Goal: Transaction & Acquisition: Purchase product/service

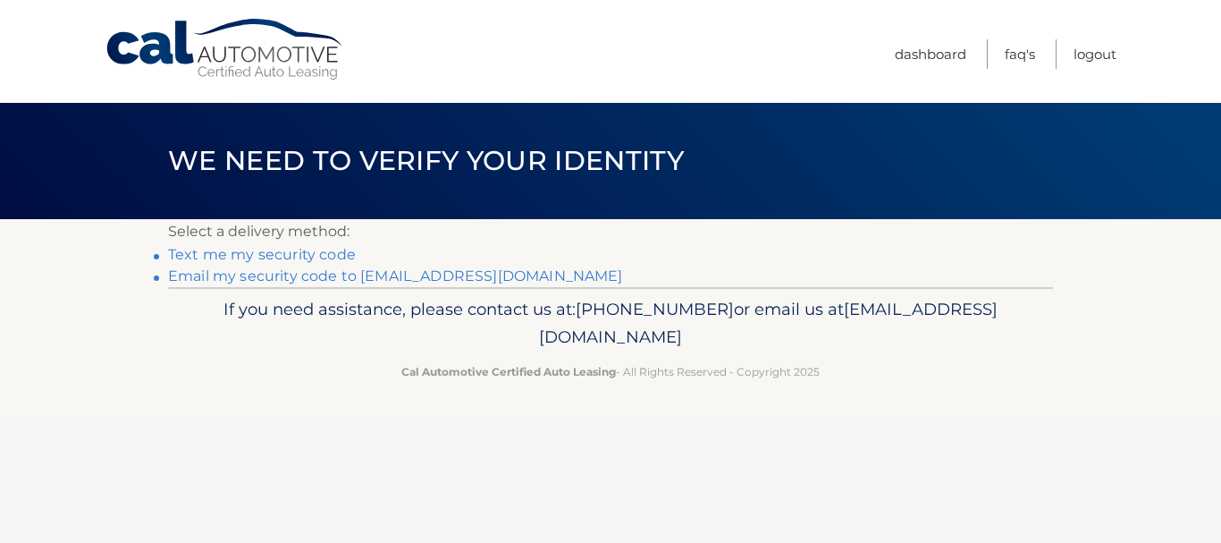
click at [274, 257] on link "Text me my security code" at bounding box center [262, 254] width 188 height 17
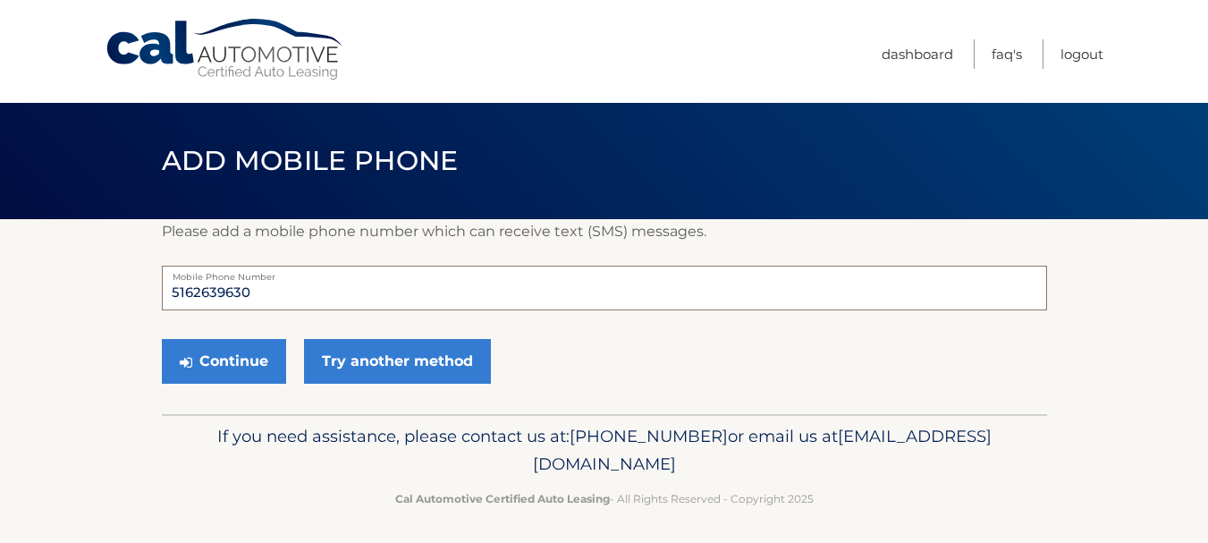
click at [275, 296] on input "5162639630" at bounding box center [604, 288] width 885 height 45
type input "5163848869"
click at [227, 348] on button "Continue" at bounding box center [224, 361] width 124 height 45
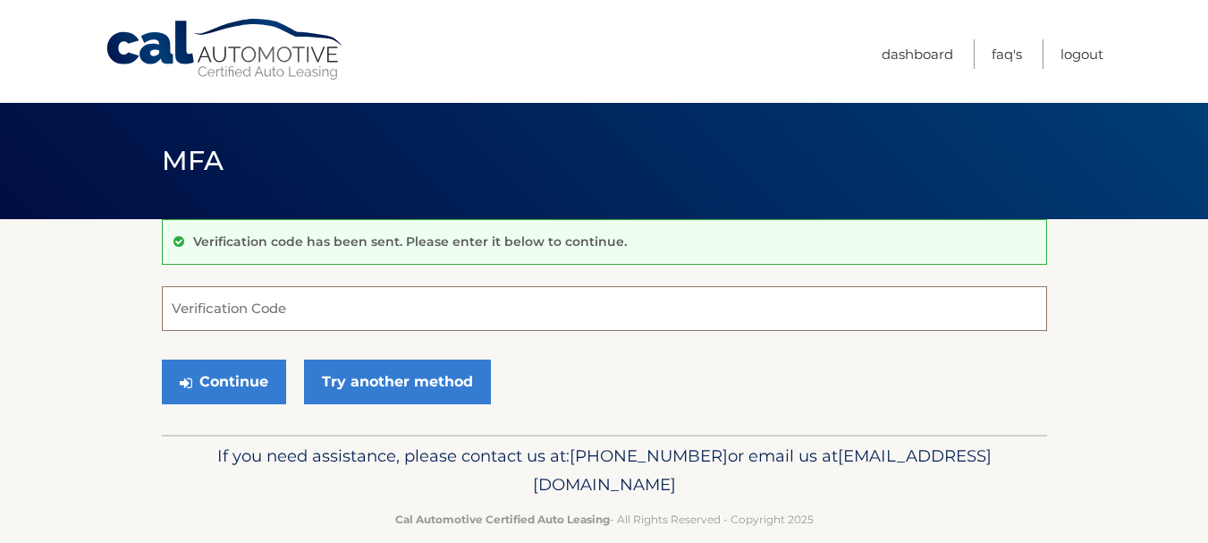
click at [267, 306] on input "Verification Code" at bounding box center [604, 308] width 885 height 45
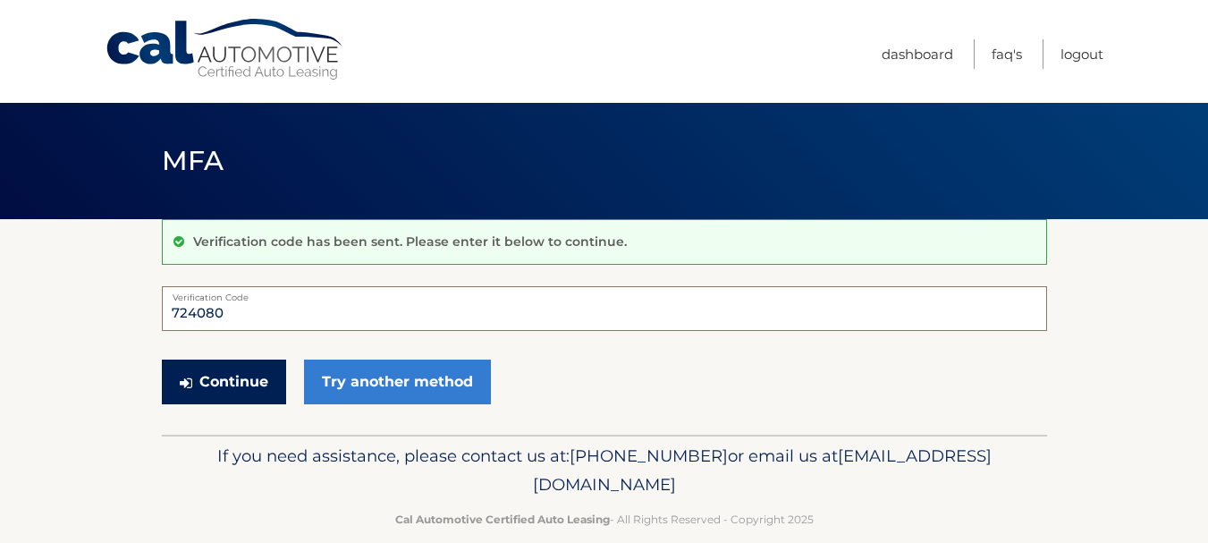
type input "724080"
click at [248, 392] on button "Continue" at bounding box center [224, 381] width 124 height 45
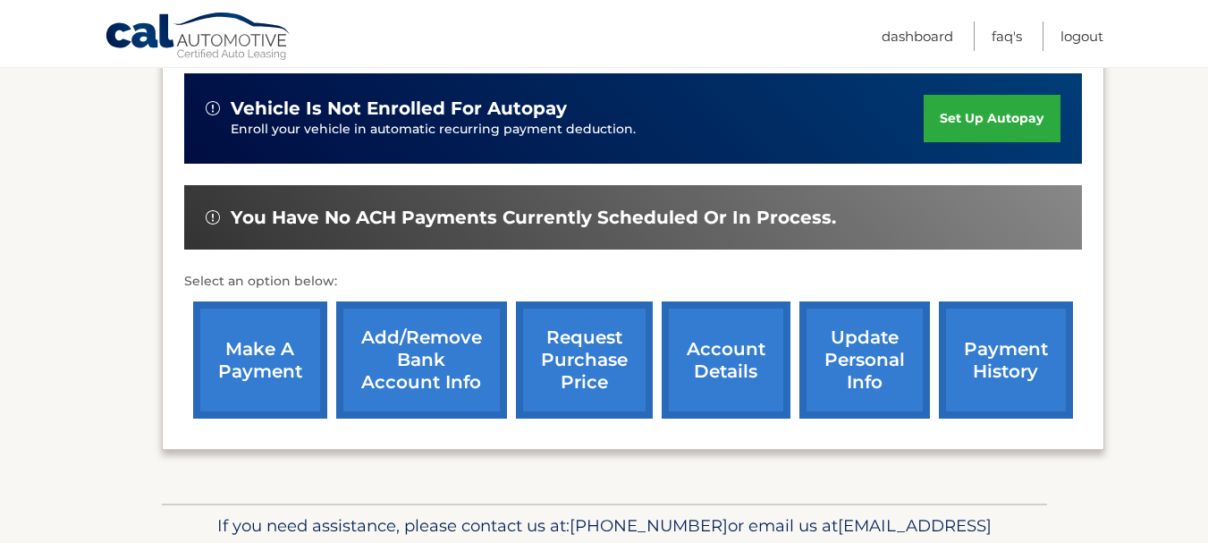
scroll to position [452, 0]
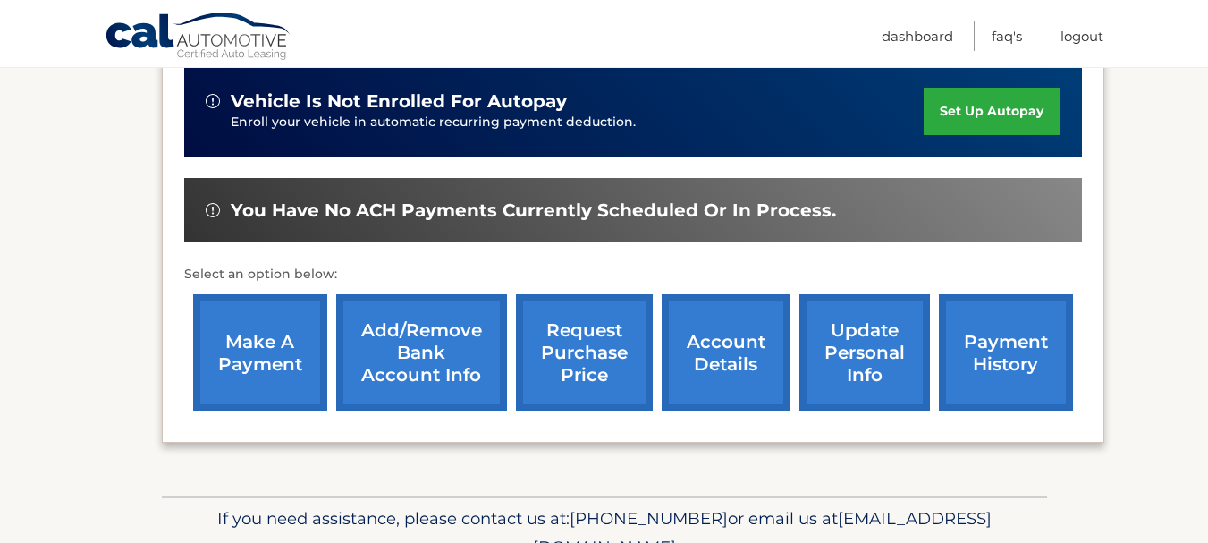
click at [234, 376] on link "make a payment" at bounding box center [260, 352] width 134 height 117
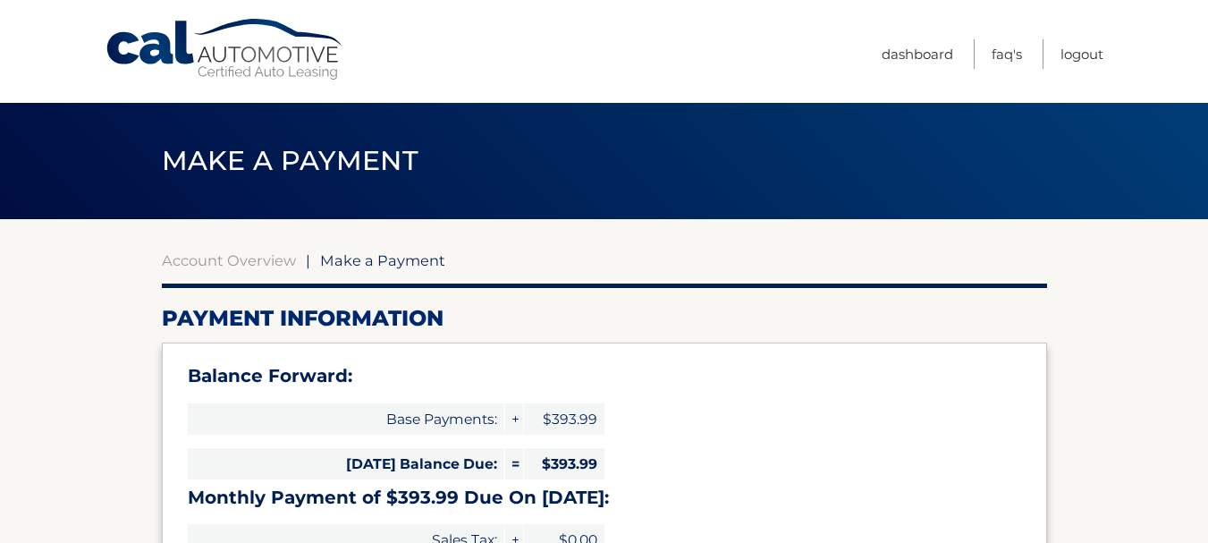
select select "NzVlZmE0ZDctN2FiMS00NjhkLTgwNWYtYzU2OTFiNTdiNjg1"
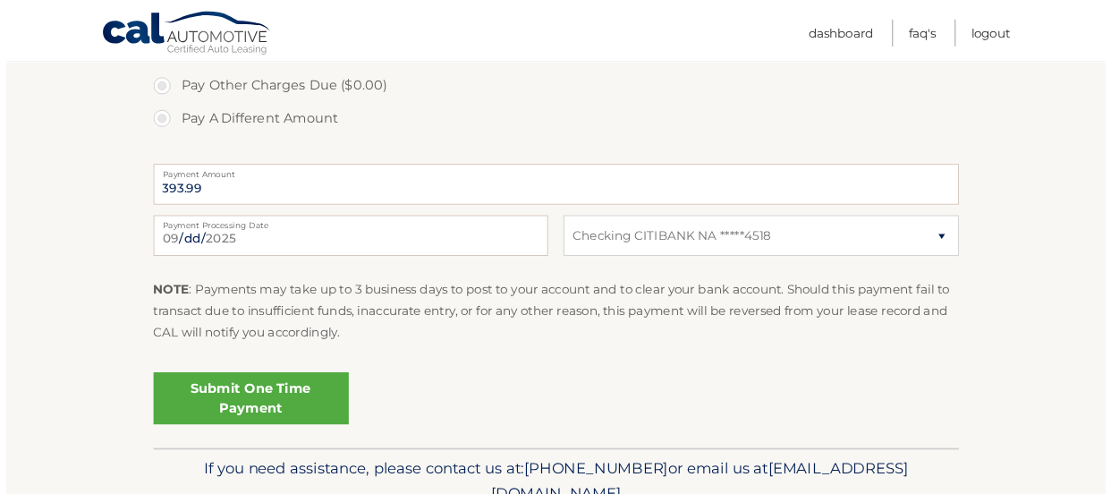
scroll to position [725, 0]
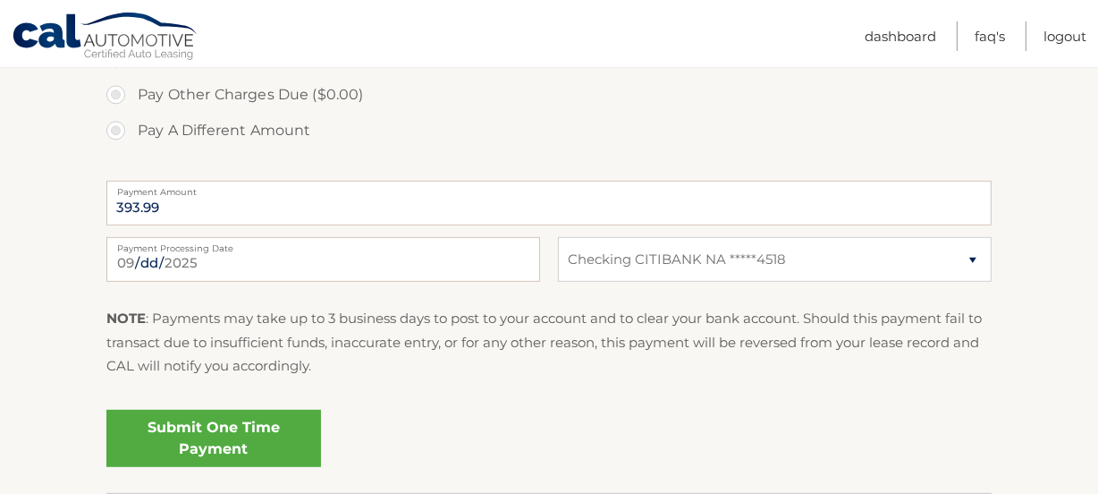
click at [233, 419] on link "Submit One Time Payment" at bounding box center [213, 438] width 215 height 57
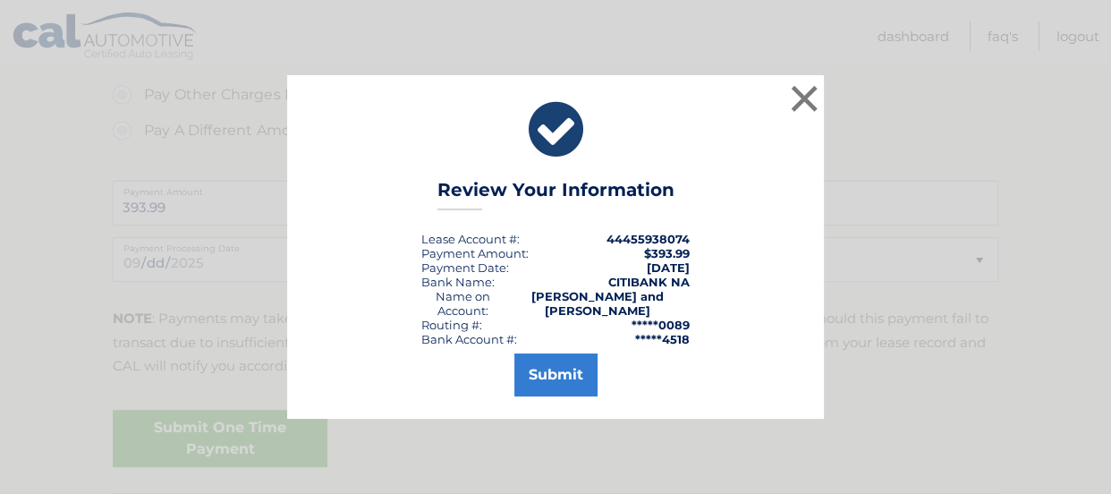
click at [983, 249] on div "× Review Your Information Lease Account #: 44455938074 Payment Amount: $393.99 …" at bounding box center [555, 246] width 1096 height 343
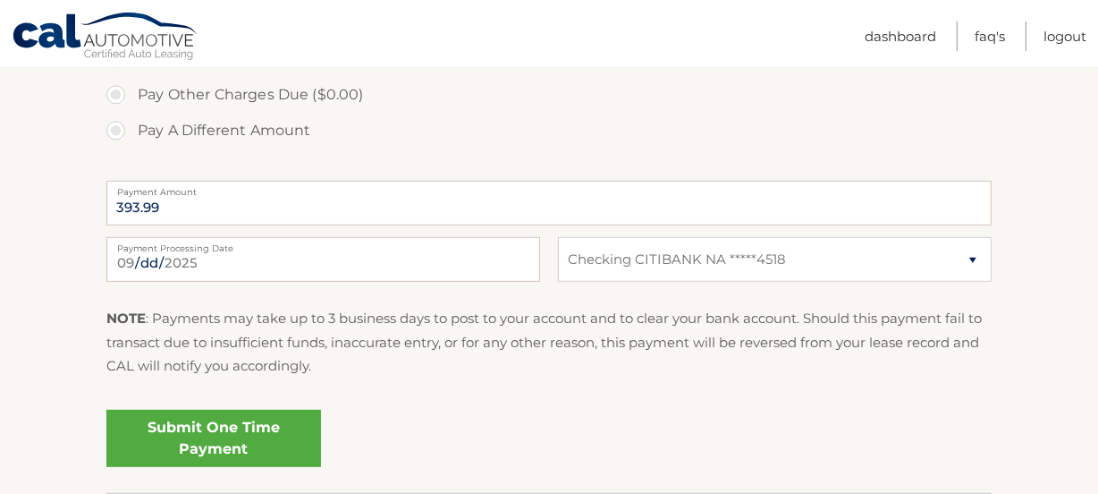
click at [224, 426] on link "Submit One Time Payment" at bounding box center [213, 438] width 215 height 57
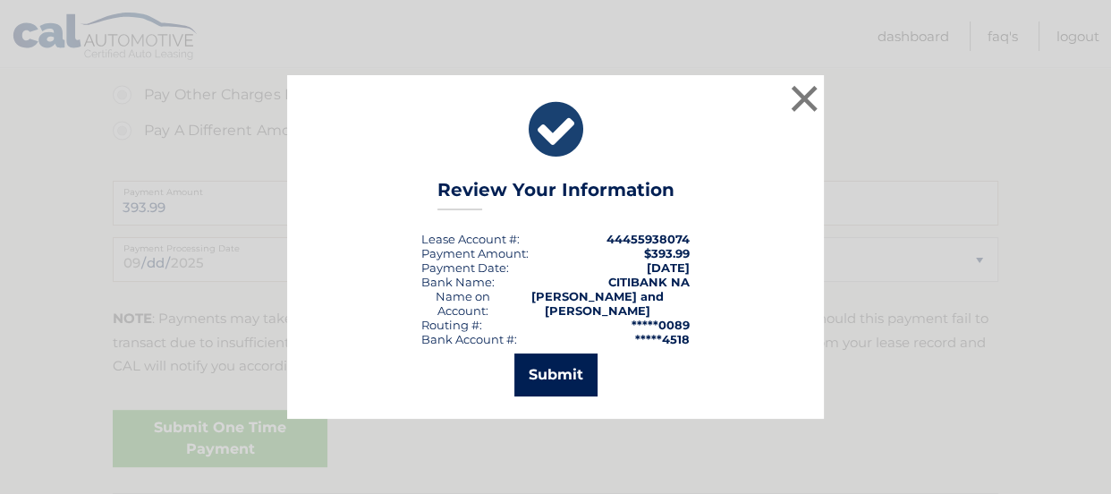
click at [571, 362] on button "Submit" at bounding box center [555, 374] width 83 height 43
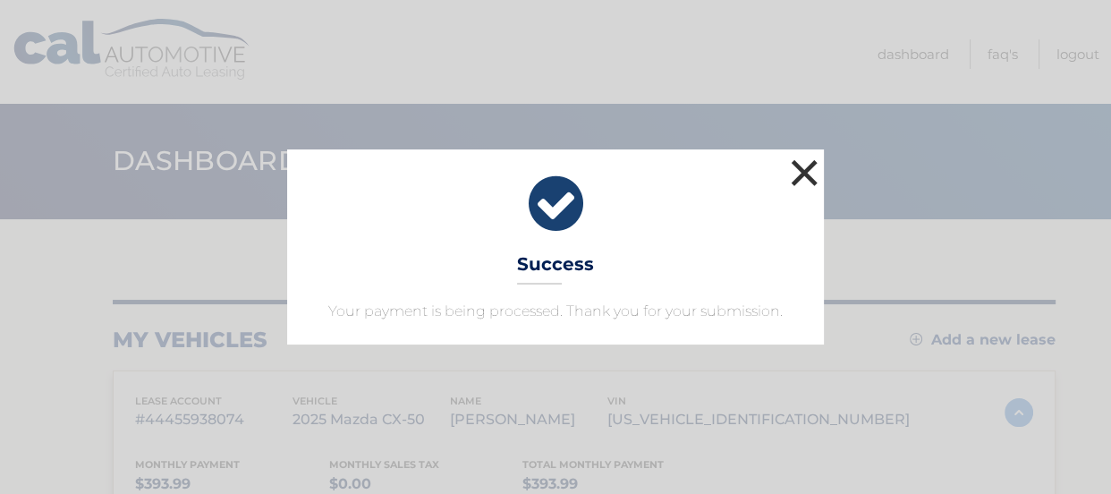
click at [806, 169] on button "×" at bounding box center [804, 173] width 36 height 36
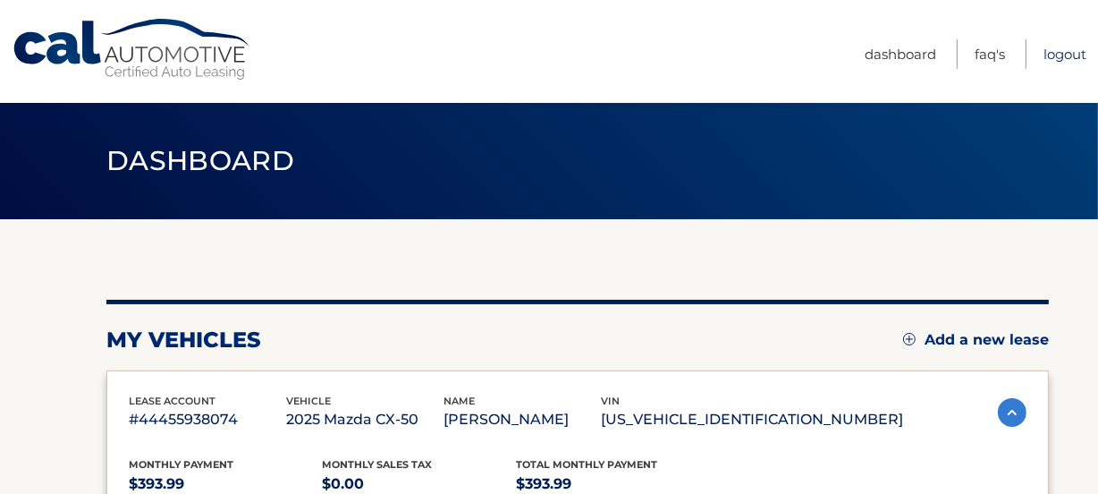
click at [1067, 51] on link "Logout" at bounding box center [1064, 54] width 43 height 30
